Goal: Information Seeking & Learning: Learn about a topic

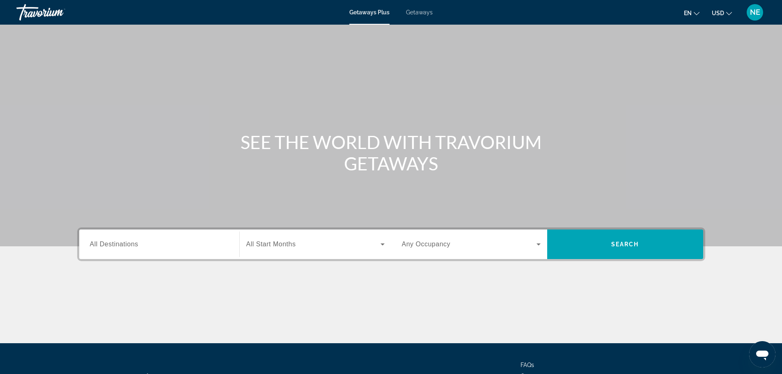
click at [90, 247] on span "All Destinations" at bounding box center [114, 243] width 48 height 7
click at [90, 249] on input "Destination All Destinations" at bounding box center [159, 245] width 139 height 10
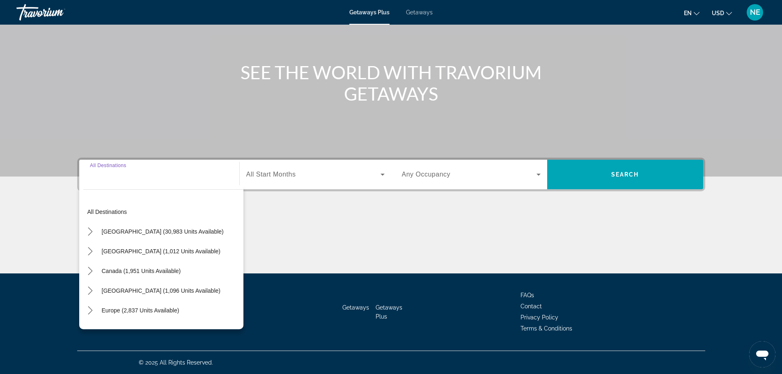
scroll to position [181, 0]
click at [86, 306] on icon "Toggle Europe (2,837 units available) submenu" at bounding box center [90, 310] width 8 height 8
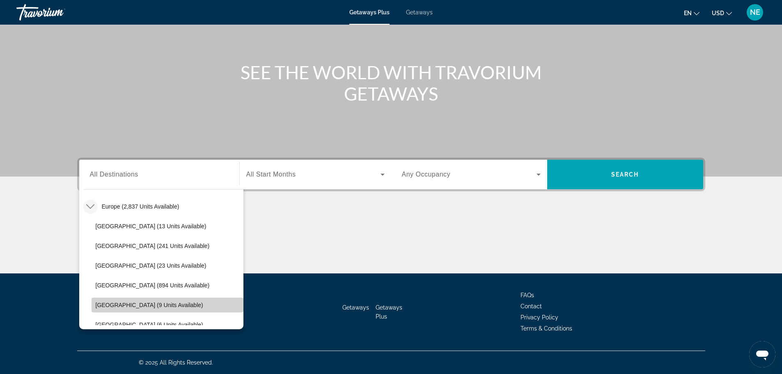
click at [96, 302] on span "[GEOGRAPHIC_DATA] (9 units available)" at bounding box center [150, 305] width 108 height 7
type input "**********"
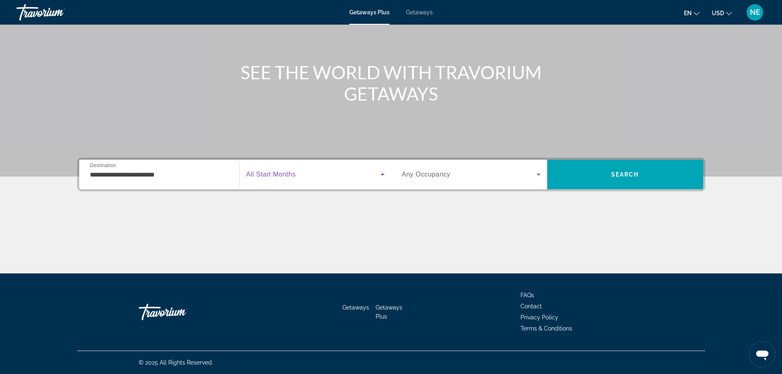
click at [382, 169] on icon "Search widget" at bounding box center [382, 174] width 10 height 10
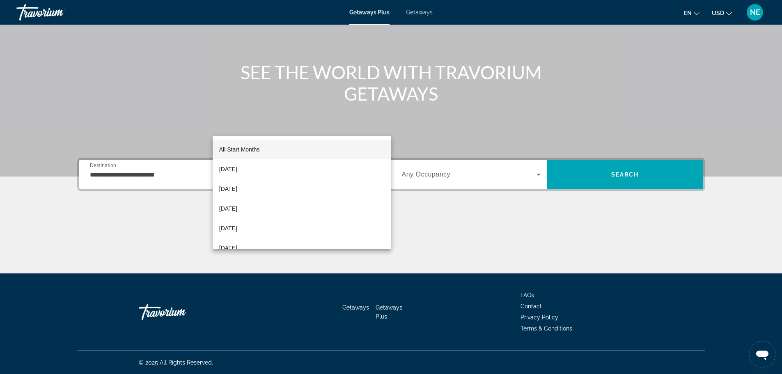
click at [382, 123] on div at bounding box center [391, 187] width 782 height 374
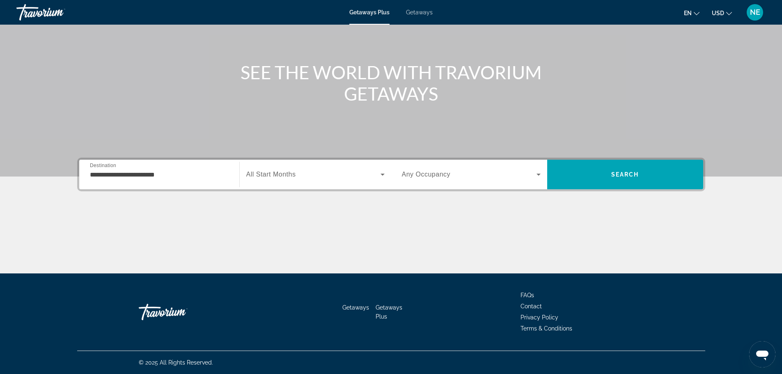
click at [540, 174] on icon "Search widget" at bounding box center [538, 175] width 4 height 2
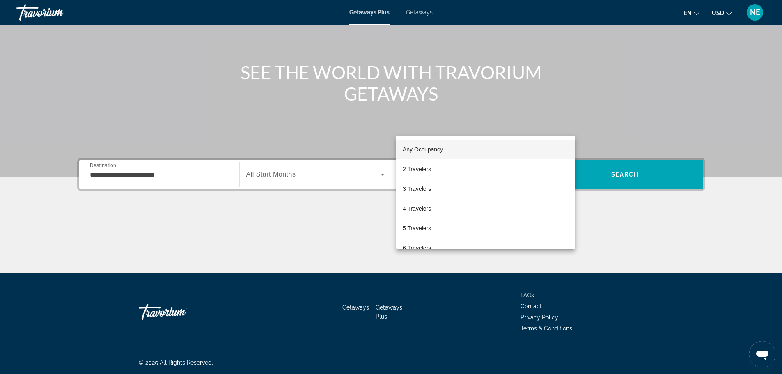
click at [600, 126] on div at bounding box center [391, 187] width 782 height 374
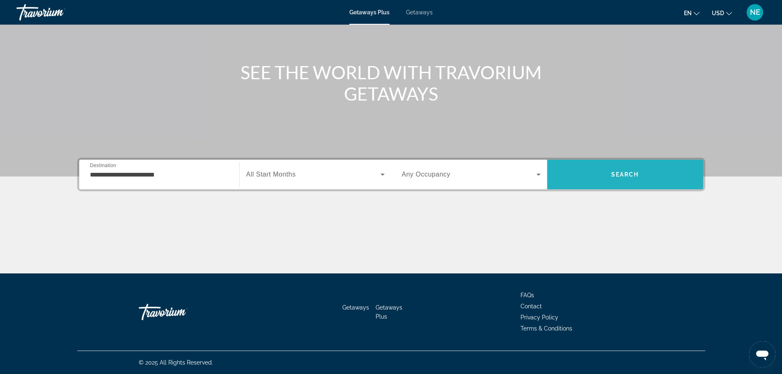
click at [639, 171] on span "Search" at bounding box center [625, 174] width 28 height 7
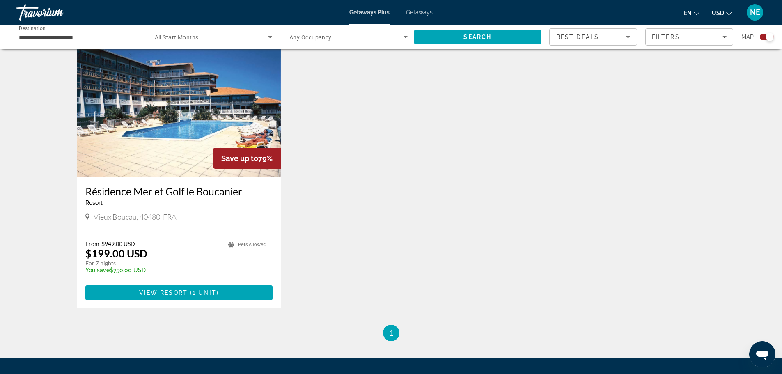
scroll to position [299, 0]
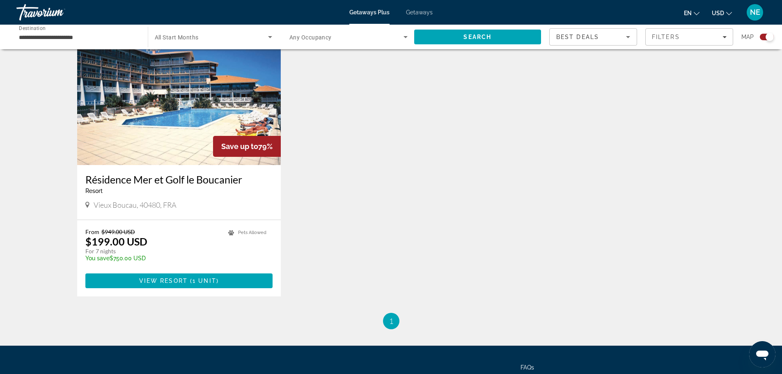
click at [148, 165] on img "Main content" at bounding box center [179, 99] width 204 height 131
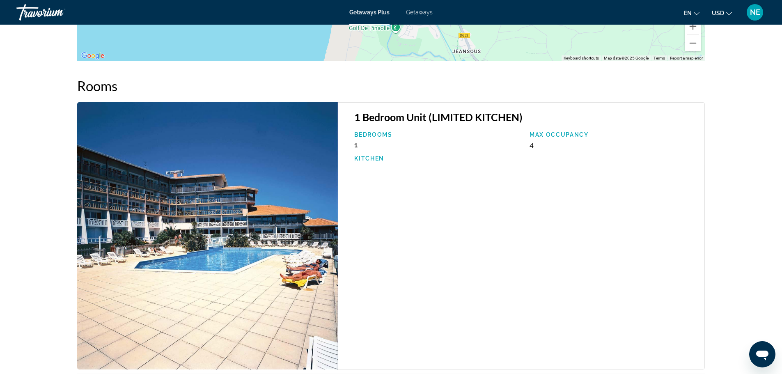
scroll to position [1091, 0]
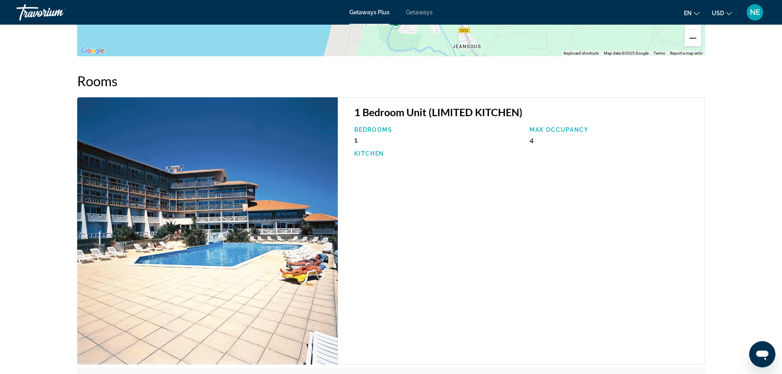
click at [701, 46] on button "Zoom out" at bounding box center [692, 38] width 16 height 16
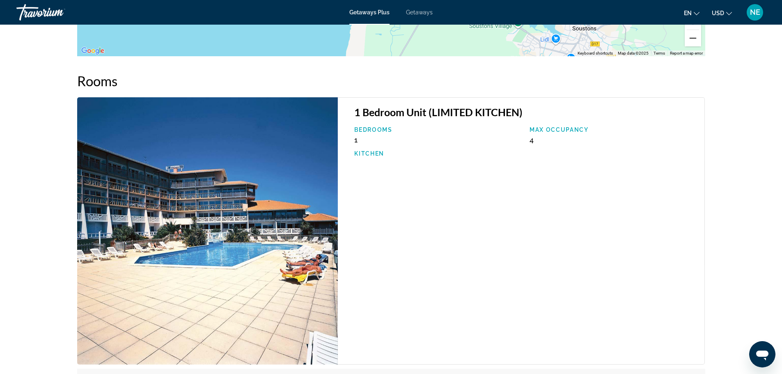
click at [701, 46] on button "Zoom out" at bounding box center [692, 38] width 16 height 16
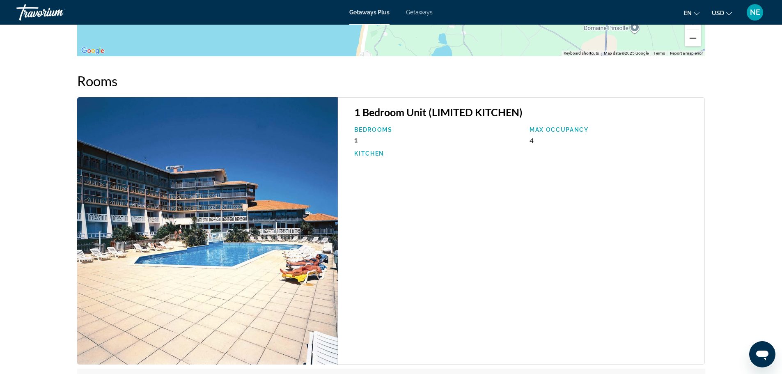
click at [701, 46] on button "Zoom out" at bounding box center [692, 38] width 16 height 16
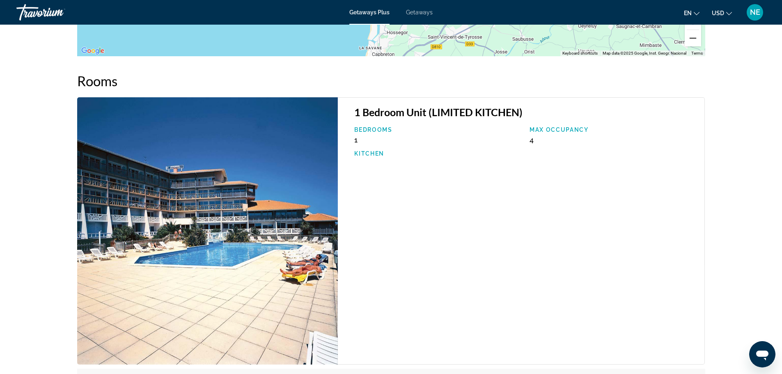
click at [701, 46] on button "Zoom out" at bounding box center [692, 38] width 16 height 16
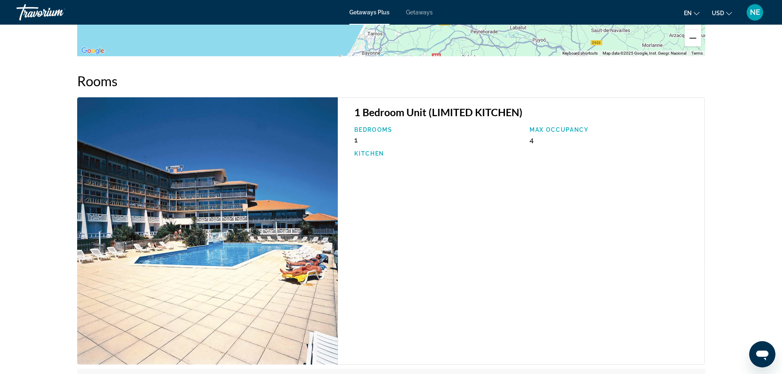
click at [701, 46] on button "Zoom out" at bounding box center [692, 38] width 16 height 16
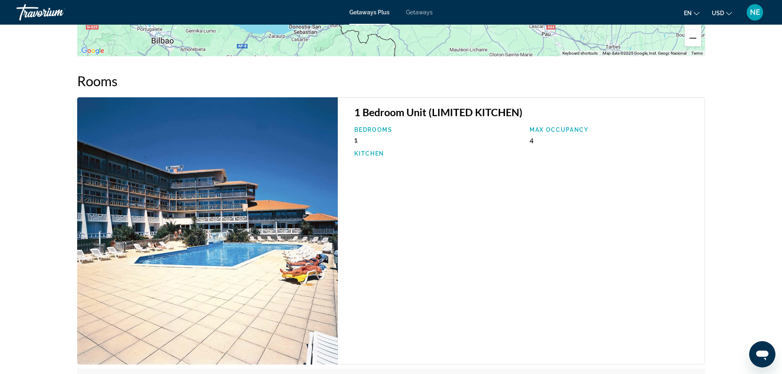
click at [701, 46] on button "Zoom out" at bounding box center [692, 38] width 16 height 16
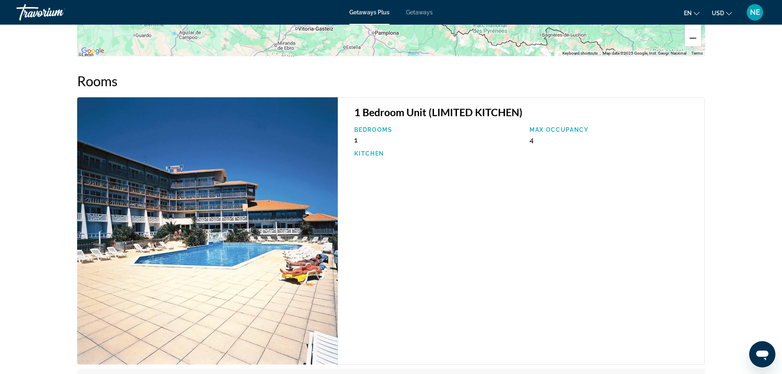
click at [701, 46] on button "Zoom out" at bounding box center [692, 38] width 16 height 16
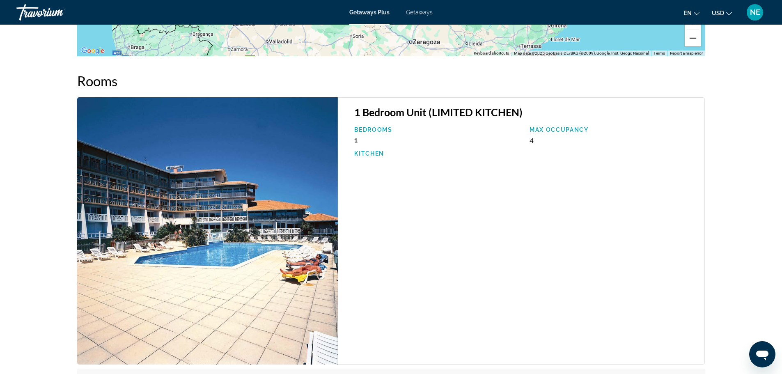
click at [701, 46] on button "Zoom out" at bounding box center [692, 38] width 16 height 16
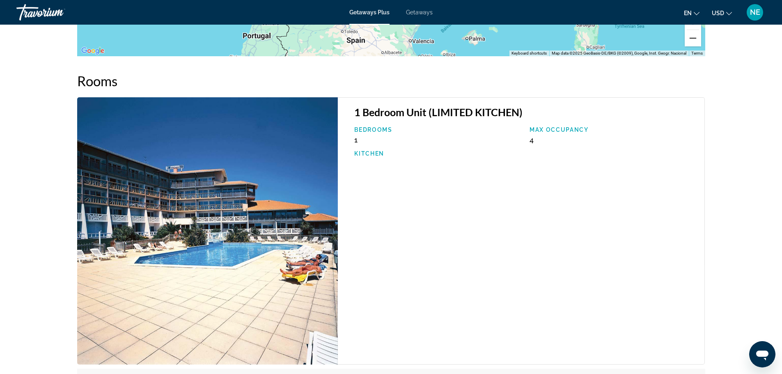
click at [701, 46] on button "Zoom out" at bounding box center [692, 38] width 16 height 16
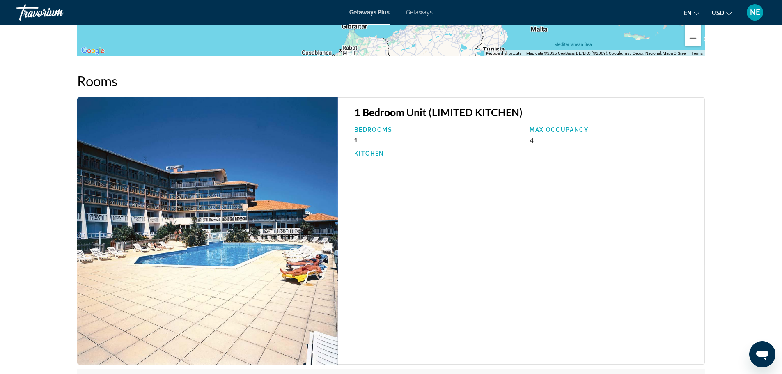
click at [428, 16] on span "Getaways" at bounding box center [419, 12] width 27 height 7
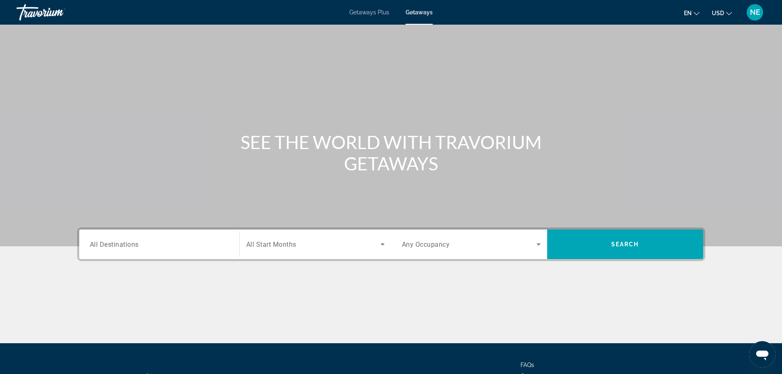
click at [90, 248] on span "All Destinations" at bounding box center [114, 244] width 49 height 8
click at [90, 249] on input "Destination All Destinations" at bounding box center [159, 245] width 139 height 10
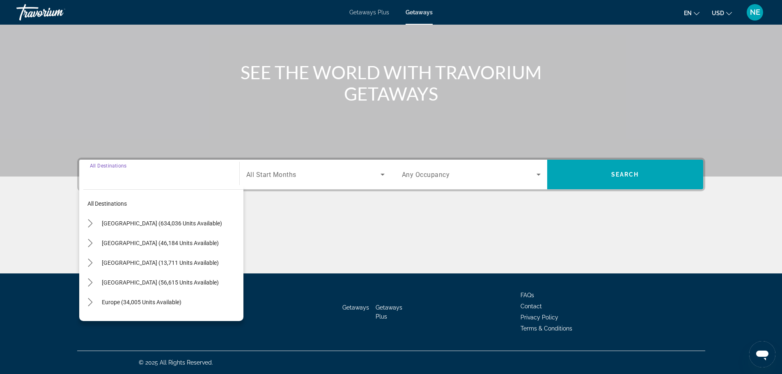
scroll to position [181, 0]
click at [86, 298] on icon "Toggle Europe (34,005 units available) submenu" at bounding box center [90, 302] width 8 height 8
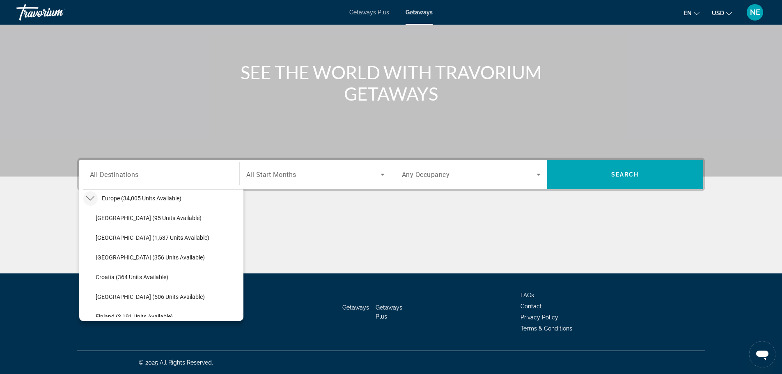
click at [91, 326] on span "Select destination: France (1,079 units available)" at bounding box center [167, 336] width 152 height 20
type input "**********"
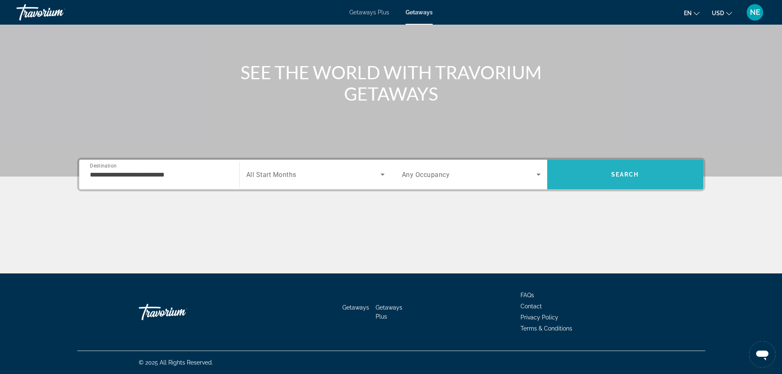
click at [643, 165] on span "Search" at bounding box center [625, 175] width 156 height 20
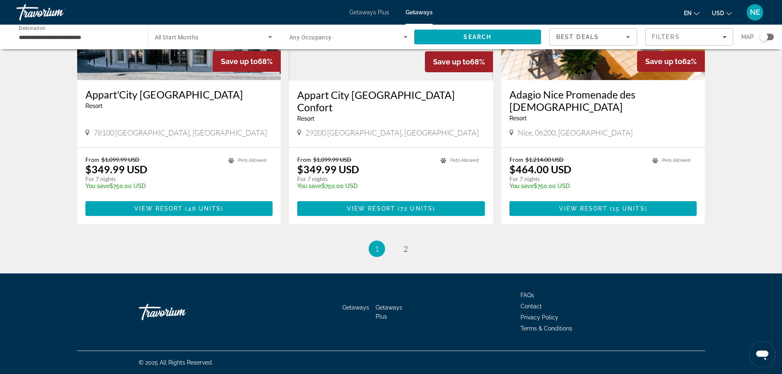
scroll to position [1165, 0]
click at [407, 253] on span "2" at bounding box center [405, 248] width 4 height 9
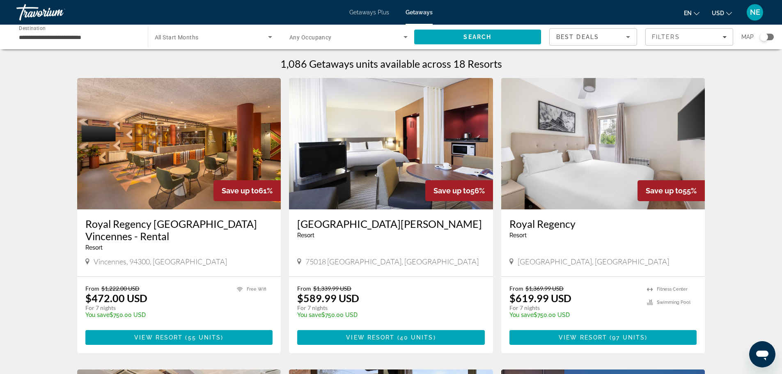
click at [769, 40] on div "Search widget" at bounding box center [766, 37] width 14 height 7
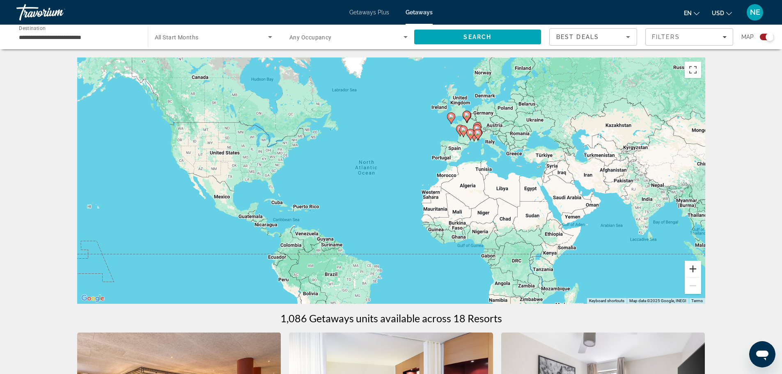
click at [701, 277] on button "Zoom in" at bounding box center [692, 269] width 16 height 16
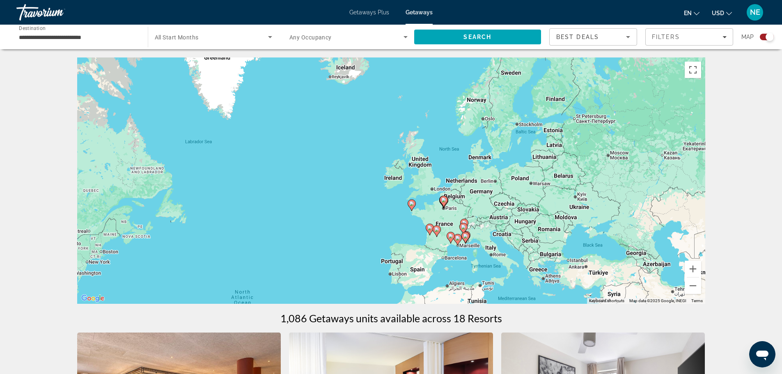
drag, startPoint x: 700, startPoint y: 143, endPoint x: 601, endPoint y: 287, distance: 174.8
click at [601, 287] on div "To activate drag with keyboard, press Alt + Enter. Once in keyboard drag state,…" at bounding box center [391, 180] width 628 height 246
click at [701, 277] on button "Zoom in" at bounding box center [692, 269] width 16 height 16
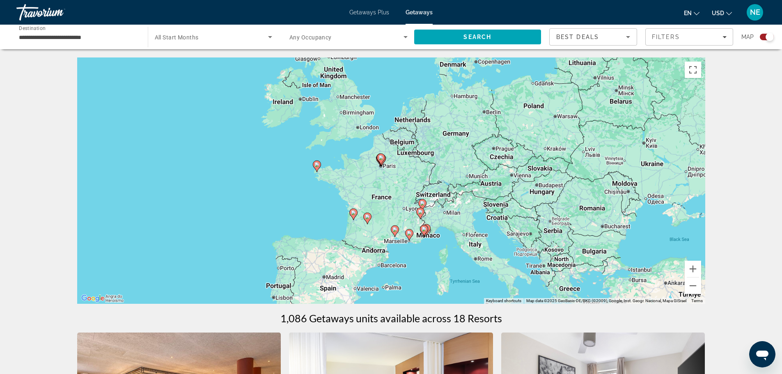
drag, startPoint x: 610, startPoint y: 227, endPoint x: 488, endPoint y: 154, distance: 141.5
click at [488, 154] on div "To activate drag with keyboard, press Alt + Enter. Once in keyboard drag state,…" at bounding box center [391, 180] width 628 height 246
click at [701, 277] on button "Zoom in" at bounding box center [692, 269] width 16 height 16
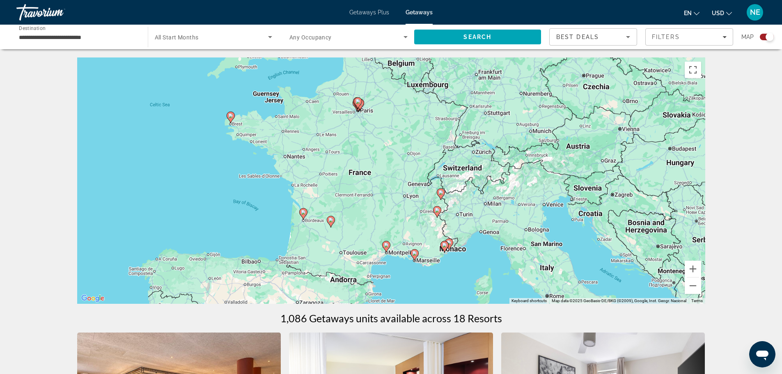
drag, startPoint x: 606, startPoint y: 245, endPoint x: 596, endPoint y: 202, distance: 43.9
click at [596, 202] on div "To activate drag with keyboard, press Alt + Enter. Once in keyboard drag state,…" at bounding box center [391, 180] width 628 height 246
click at [701, 277] on button "Zoom in" at bounding box center [692, 269] width 16 height 16
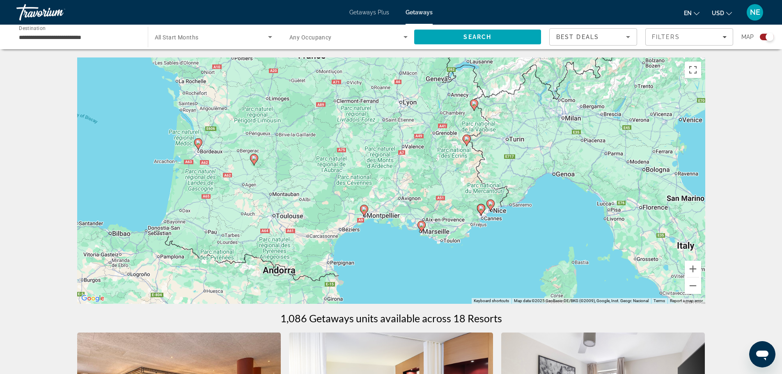
drag, startPoint x: 678, startPoint y: 246, endPoint x: 659, endPoint y: 133, distance: 114.3
click at [659, 133] on div "To activate drag with keyboard, press Alt + Enter. Once in keyboard drag state,…" at bounding box center [391, 180] width 628 height 246
click at [701, 277] on button "Zoom in" at bounding box center [692, 269] width 16 height 16
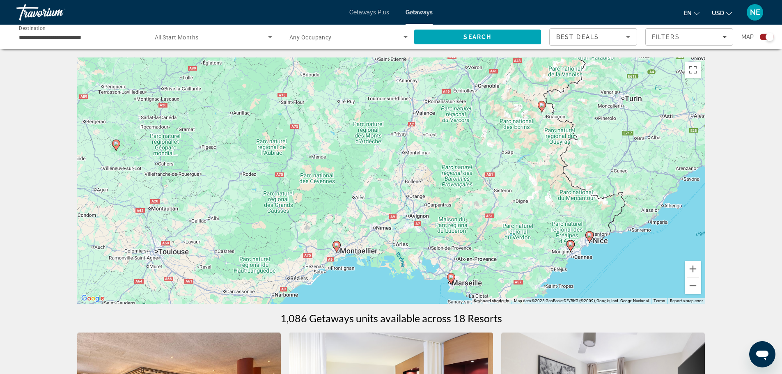
click at [569, 247] on image "Main content" at bounding box center [570, 244] width 5 height 5
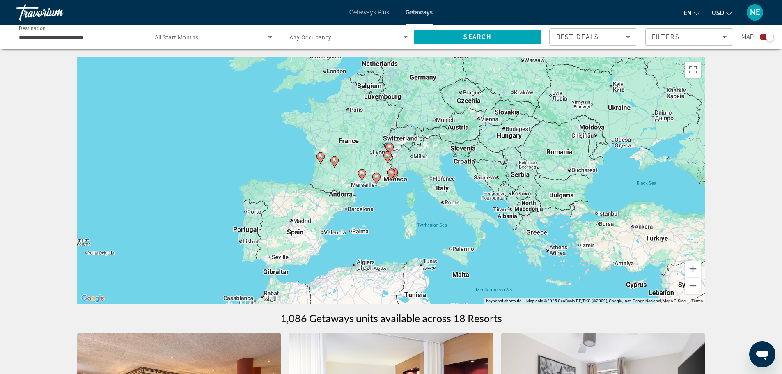
click at [392, 175] on image "Main content" at bounding box center [391, 172] width 5 height 5
type input "**********"
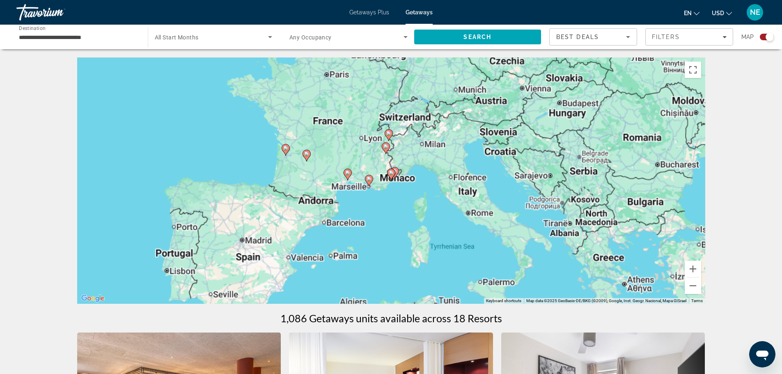
click at [392, 175] on image "Main content" at bounding box center [391, 172] width 5 height 5
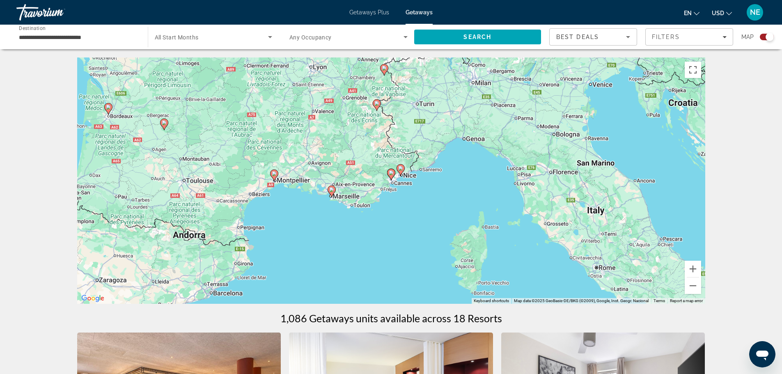
click at [392, 175] on image "Main content" at bounding box center [391, 172] width 5 height 5
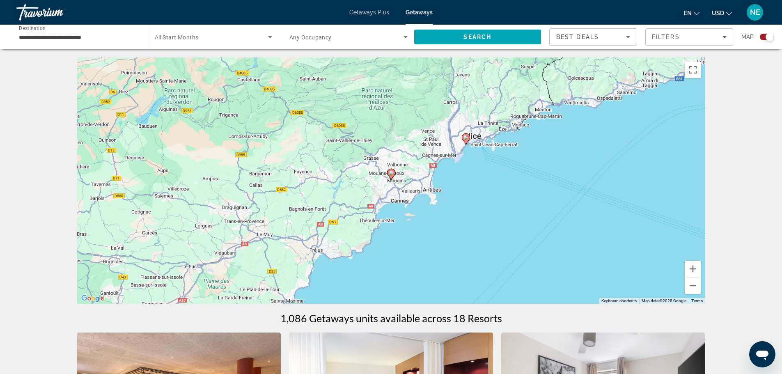
click at [391, 175] on image "Main content" at bounding box center [391, 172] width 5 height 5
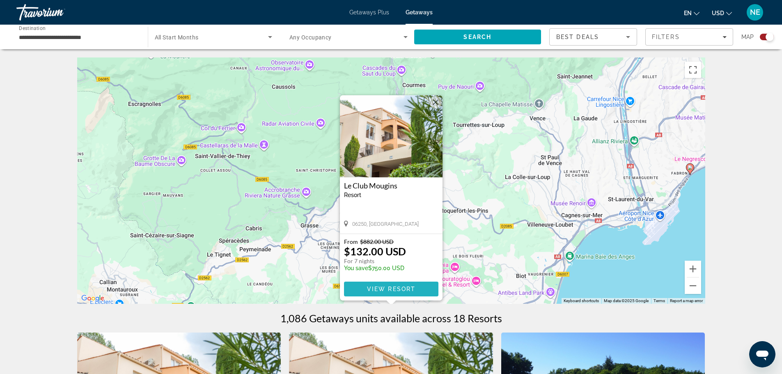
click at [380, 292] on span "View Resort" at bounding box center [390, 289] width 48 height 7
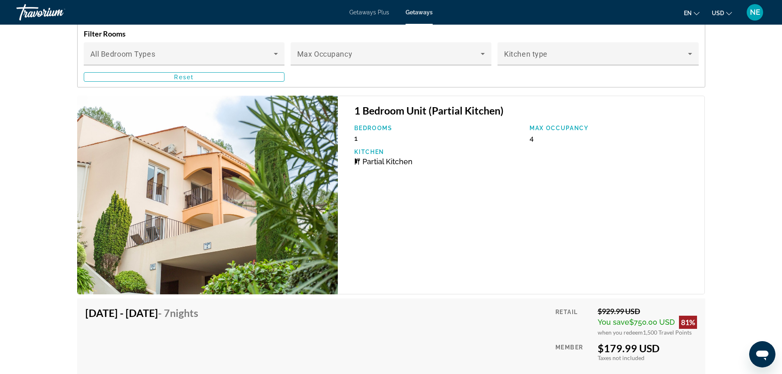
scroll to position [1447, 0]
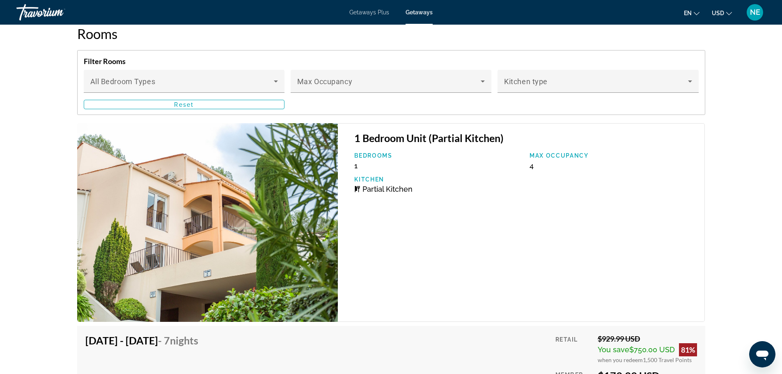
drag, startPoint x: 534, startPoint y: 289, endPoint x: 641, endPoint y: 260, distance: 111.0
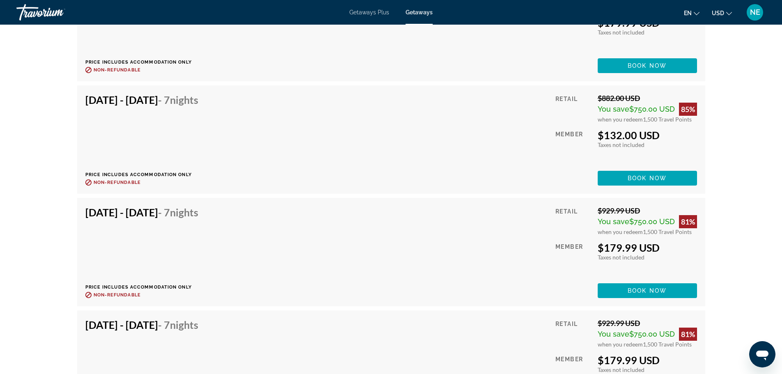
scroll to position [1956, 0]
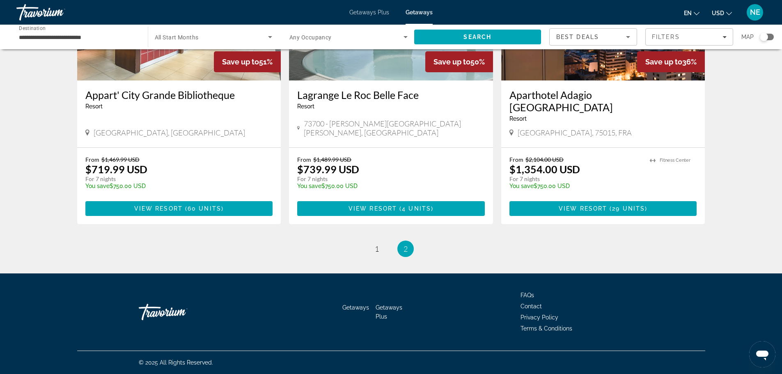
scroll to position [485, 0]
click at [375, 253] on span "1" at bounding box center [377, 248] width 4 height 9
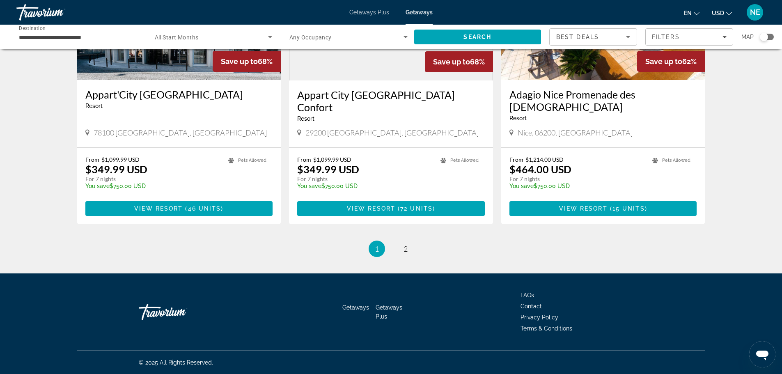
scroll to position [1089, 0]
click at [640, 80] on img "Main content" at bounding box center [603, 14] width 204 height 131
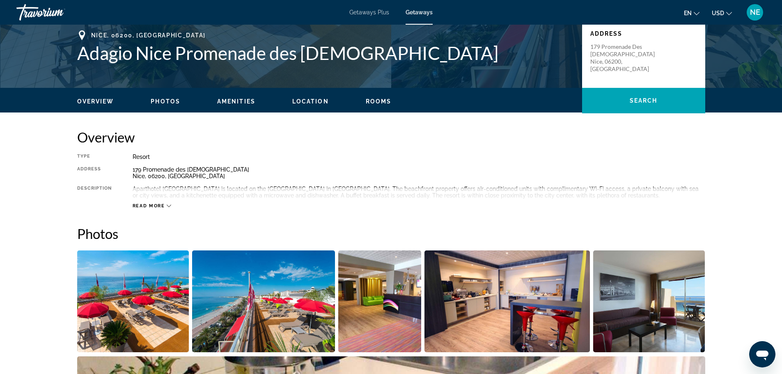
scroll to position [178, 0]
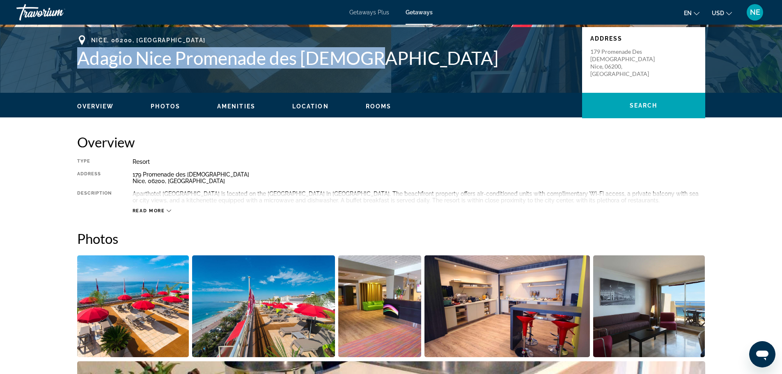
drag, startPoint x: 22, startPoint y: 116, endPoint x: 385, endPoint y: 117, distance: 362.7
click at [385, 69] on h1 "Adagio Nice Promenade des [DEMOGRAPHIC_DATA]" at bounding box center [325, 57] width 496 height 21
copy h1 "Adagio Nice Promenade des [DEMOGRAPHIC_DATA]"
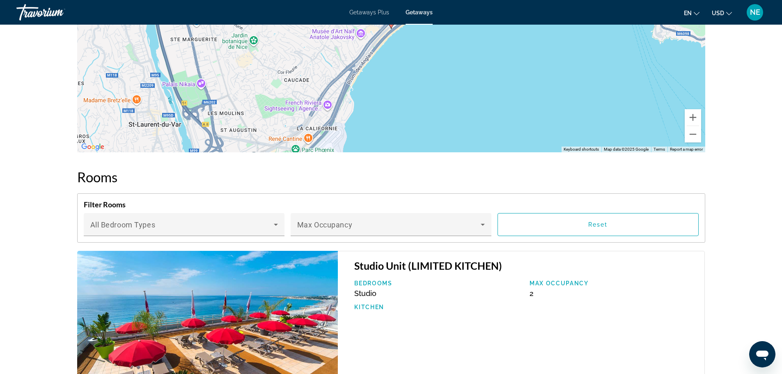
scroll to position [1029, 0]
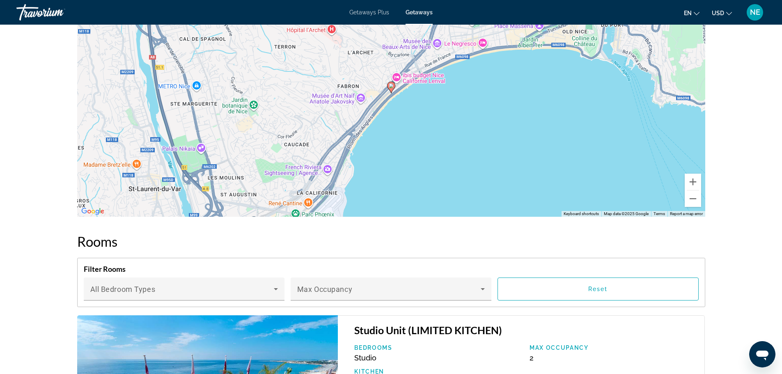
click at [726, 14] on icon "Change currency" at bounding box center [729, 14] width 6 height 6
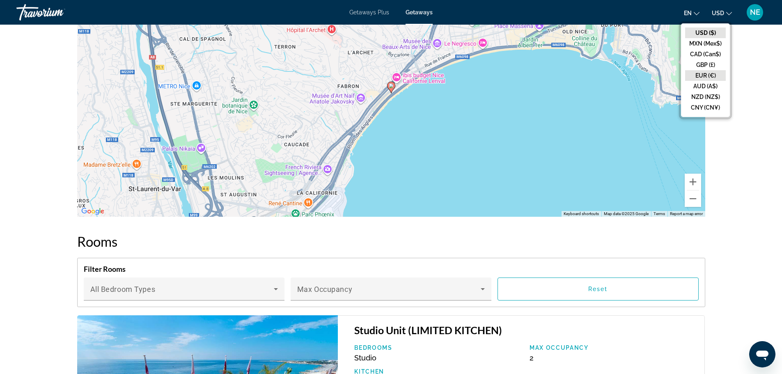
click at [685, 81] on button "EUR (€)" at bounding box center [705, 75] width 41 height 11
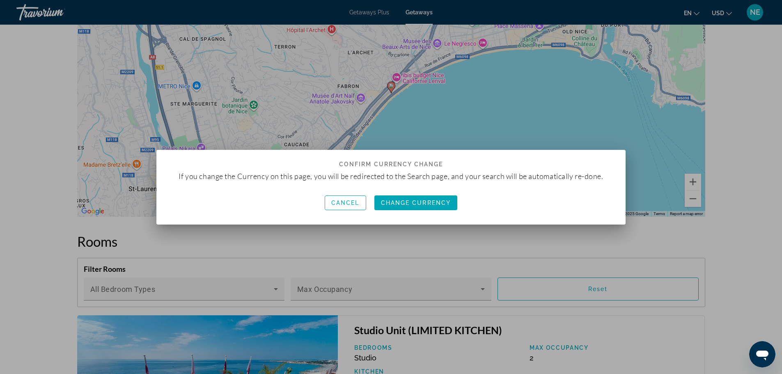
scroll to position [0, 0]
click at [396, 204] on span "Change Currency" at bounding box center [416, 202] width 70 height 7
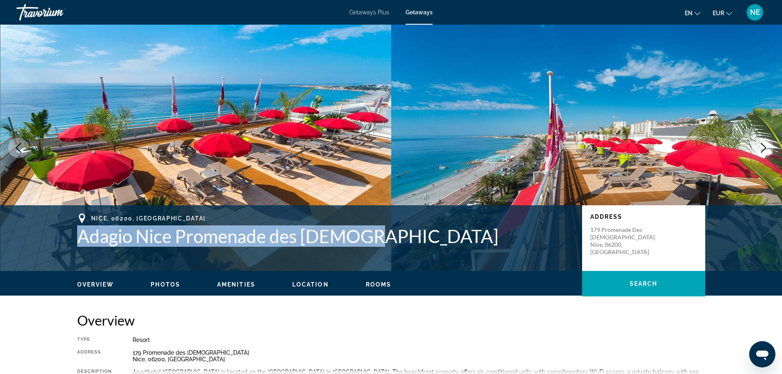
scroll to position [1029, 0]
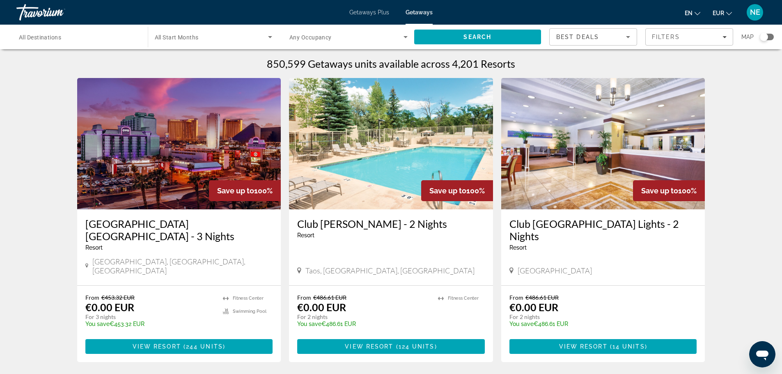
click at [430, 16] on span "Getaways" at bounding box center [418, 12] width 27 height 7
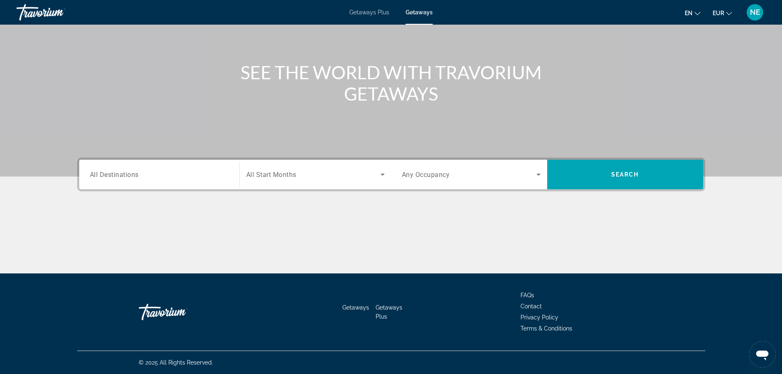
scroll to position [84, 0]
click at [90, 178] on span "All Destinations" at bounding box center [114, 174] width 49 height 8
click at [90, 180] on input "Destination All Destinations" at bounding box center [159, 175] width 139 height 10
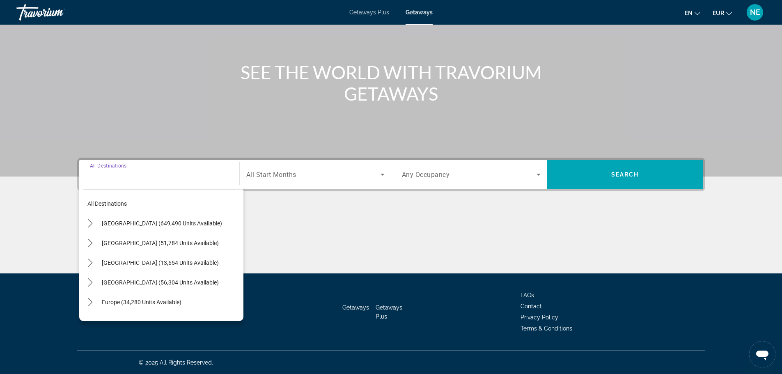
scroll to position [181, 0]
click at [86, 298] on icon "Toggle Europe (34,280 units available) submenu" at bounding box center [90, 302] width 8 height 8
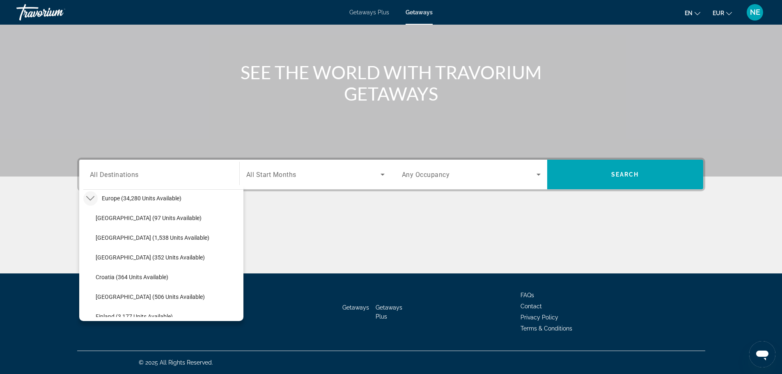
click at [96, 333] on span "[GEOGRAPHIC_DATA] (1,086 units available)" at bounding box center [153, 336] width 114 height 7
type input "**********"
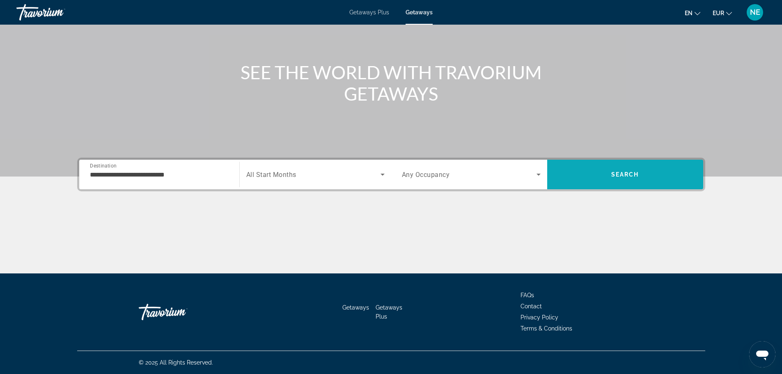
drag, startPoint x: 680, startPoint y: 158, endPoint x: 677, endPoint y: 135, distance: 23.2
click at [677, 158] on div "**********" at bounding box center [391, 216] width 661 height 116
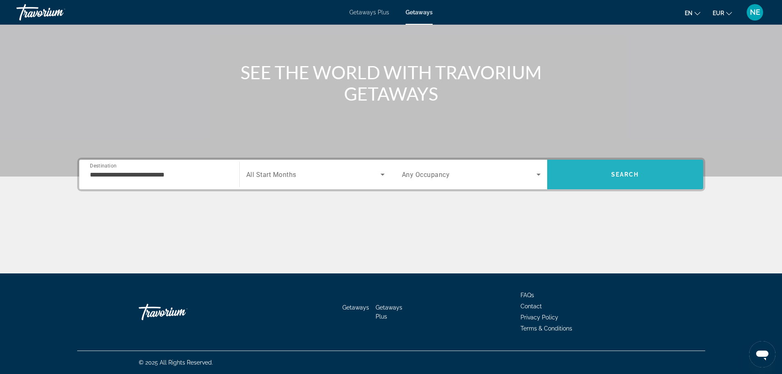
click at [677, 160] on span "Search" at bounding box center [625, 175] width 156 height 30
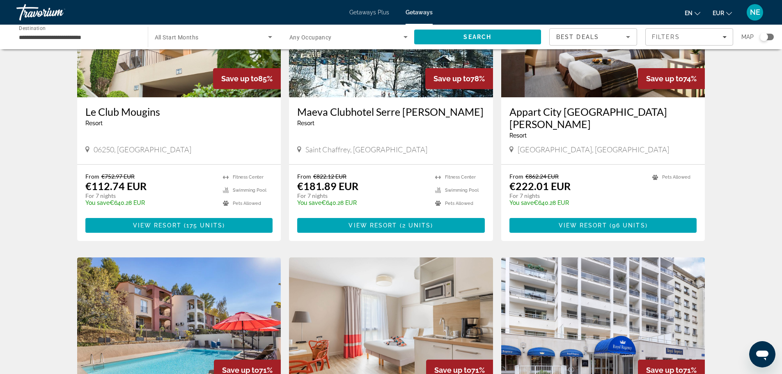
scroll to position [385, 0]
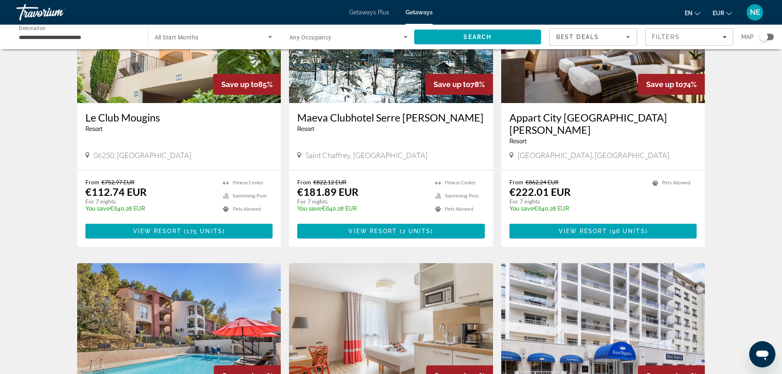
click at [384, 103] on img "Main content" at bounding box center [391, 37] width 204 height 131
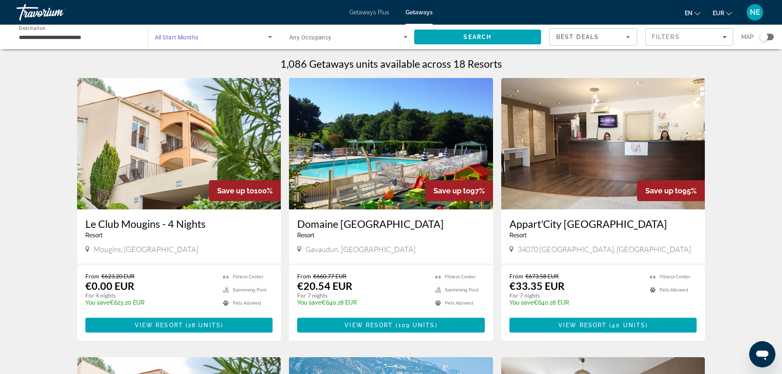
click at [265, 42] on icon "Search widget" at bounding box center [270, 37] width 10 height 10
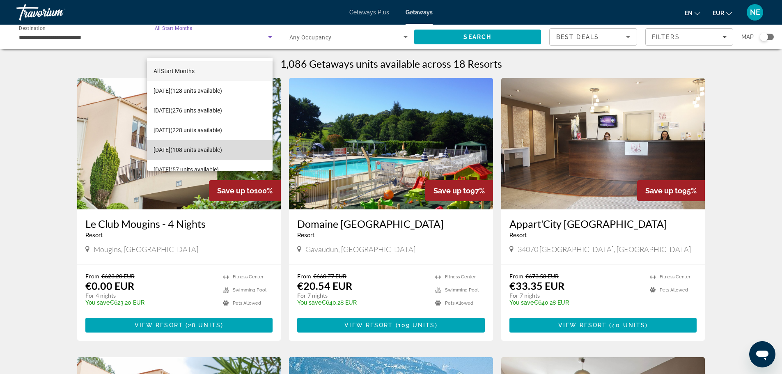
click at [220, 145] on span "[DATE] (108 units available)" at bounding box center [187, 150] width 69 height 10
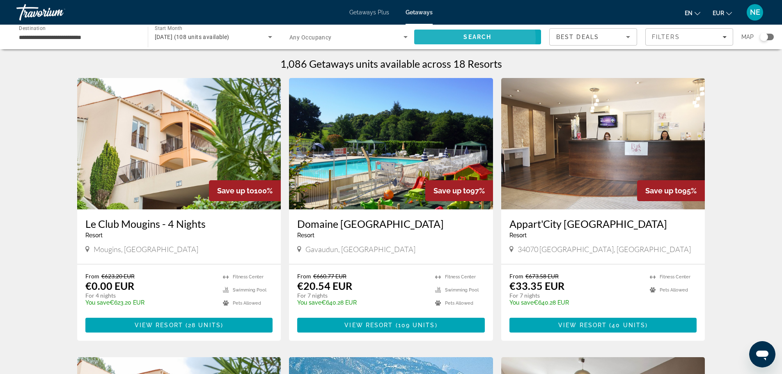
click at [463, 40] on span "Search" at bounding box center [477, 37] width 28 height 7
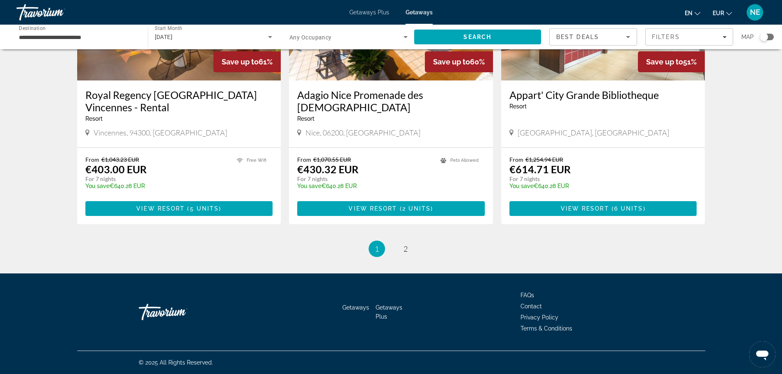
scroll to position [1177, 0]
click at [406, 253] on span "2" at bounding box center [405, 248] width 4 height 9
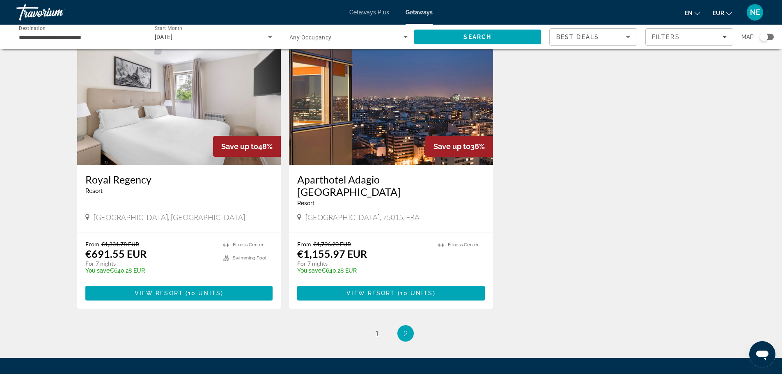
scroll to position [44, 0]
click at [94, 165] on img "Main content" at bounding box center [179, 99] width 204 height 131
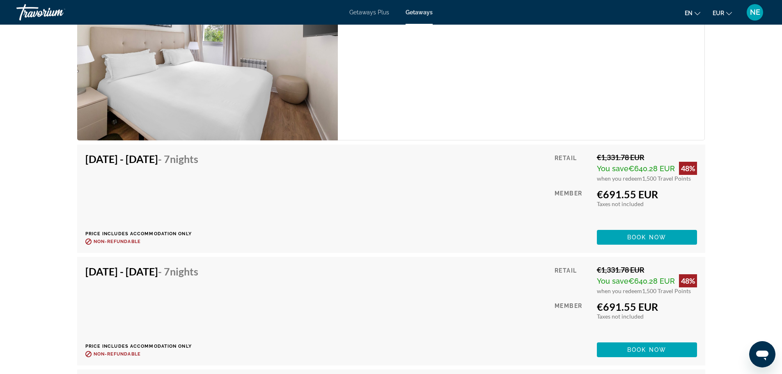
scroll to position [1585, 0]
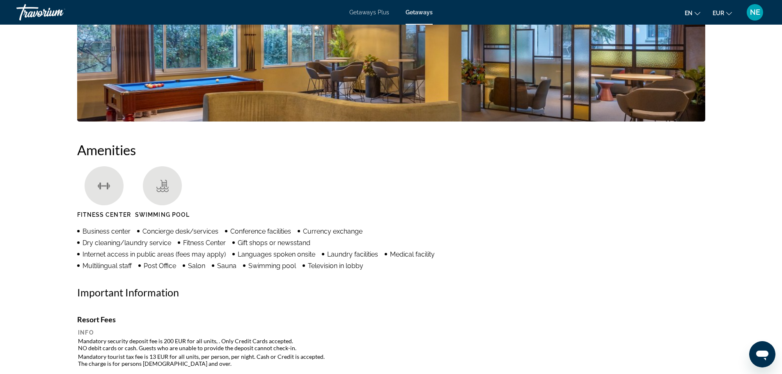
scroll to position [0, 0]
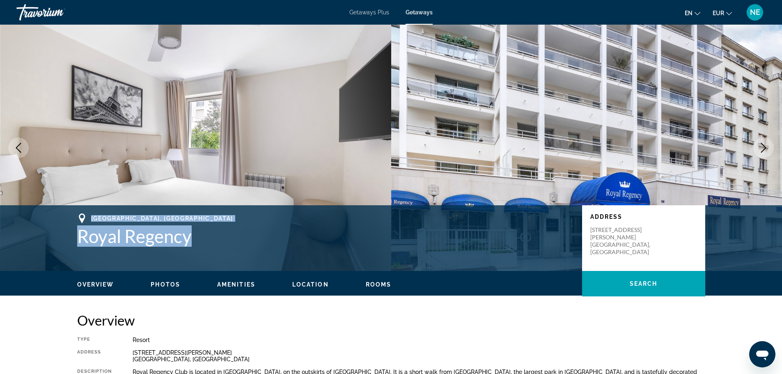
drag, startPoint x: 179, startPoint y: 290, endPoint x: 34, endPoint y: 267, distance: 147.1
click at [77, 247] on div "[GEOGRAPHIC_DATA], [GEOGRAPHIC_DATA] Royal Regency" at bounding box center [325, 229] width 496 height 33
copy div "[GEOGRAPHIC_DATA], [GEOGRAPHIC_DATA] Royal Regency"
click at [539, 98] on img "Main content" at bounding box center [586, 148] width 391 height 246
